Goal: Find specific page/section: Find specific page/section

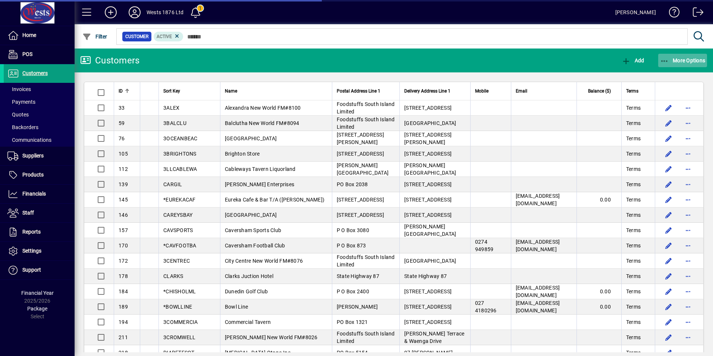
click at [665, 62] on icon "button" at bounding box center [664, 60] width 9 height 7
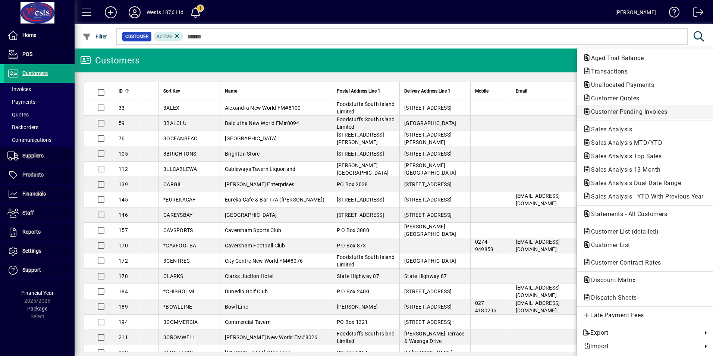
click at [634, 112] on span "Customer Pending Invoices" at bounding box center [627, 111] width 88 height 7
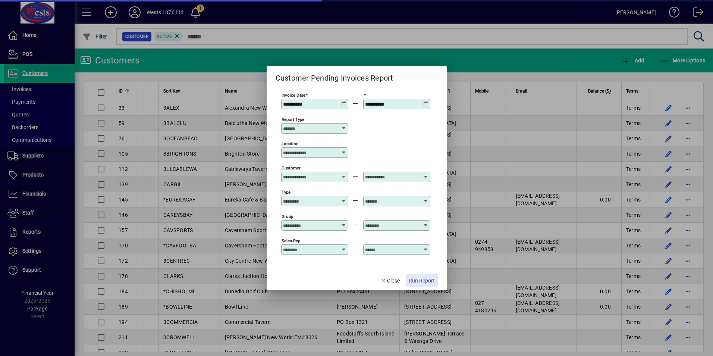
click at [418, 278] on span "Run Report" at bounding box center [422, 281] width 26 height 8
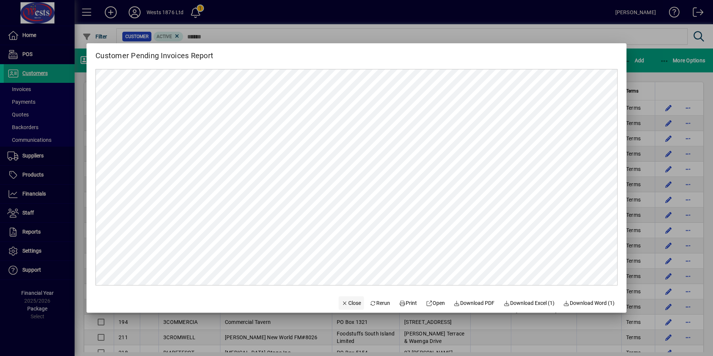
click at [343, 300] on span "Close" at bounding box center [351, 303] width 19 height 8
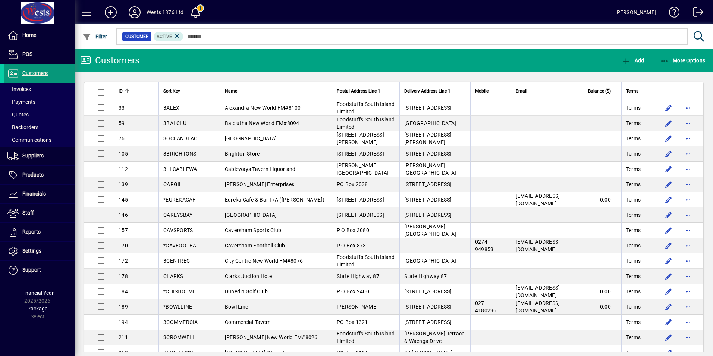
click at [37, 70] on span "Customers" at bounding box center [34, 73] width 25 height 6
click at [27, 69] on span "Customers" at bounding box center [26, 73] width 44 height 9
click at [25, 73] on span "Customers" at bounding box center [34, 73] width 25 height 6
click at [26, 75] on span "Customers" at bounding box center [34, 73] width 25 height 6
click at [38, 76] on span "Customers" at bounding box center [34, 73] width 25 height 6
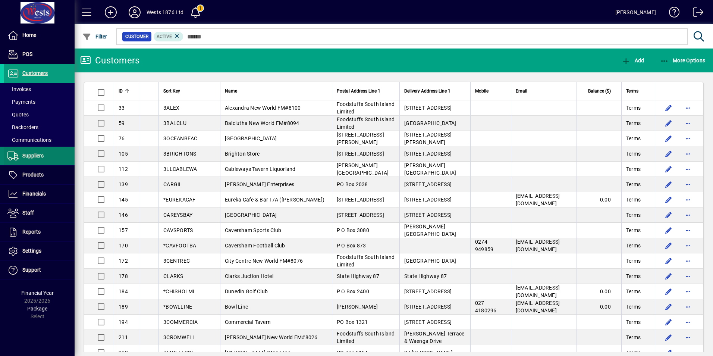
click at [25, 154] on span "Suppliers" at bounding box center [32, 156] width 21 height 6
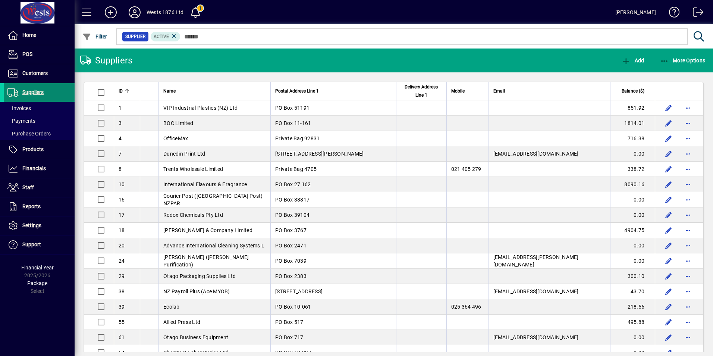
click at [28, 91] on span "Suppliers" at bounding box center [32, 92] width 21 height 6
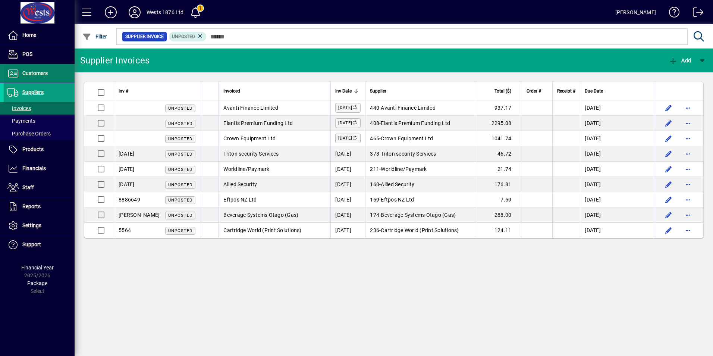
click at [35, 68] on span at bounding box center [39, 74] width 71 height 18
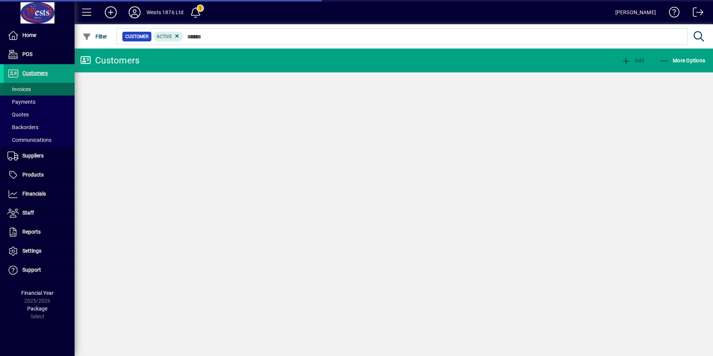
click at [19, 89] on span "Invoices" at bounding box center [18, 89] width 23 height 6
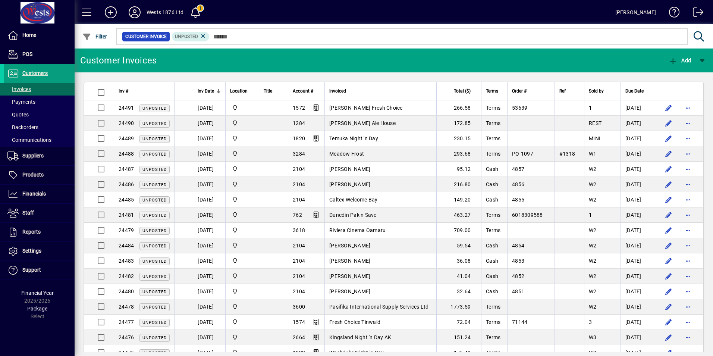
drag, startPoint x: 30, startPoint y: 70, endPoint x: 57, endPoint y: 20, distance: 56.7
click at [30, 70] on span "Customers" at bounding box center [26, 73] width 44 height 9
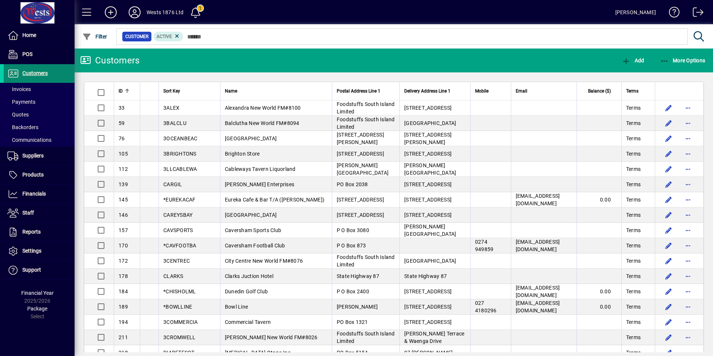
click at [32, 72] on span "Customers" at bounding box center [34, 73] width 25 height 6
